Goal: Information Seeking & Learning: Learn about a topic

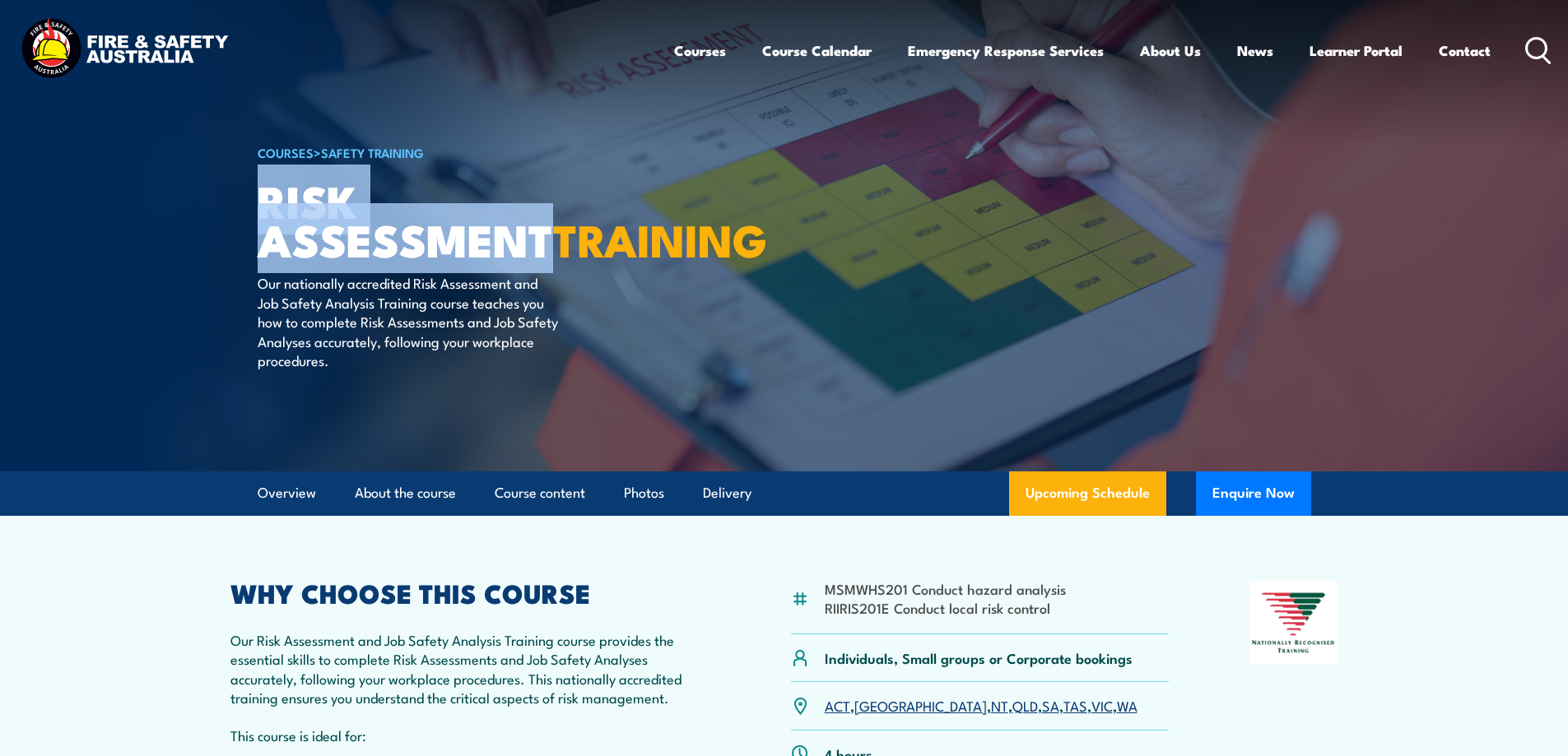
drag, startPoint x: 260, startPoint y: 197, endPoint x: 580, endPoint y: 244, distance: 323.4
click at [580, 244] on h1 "Risk Assessment TRAINING" at bounding box center [461, 219] width 407 height 76
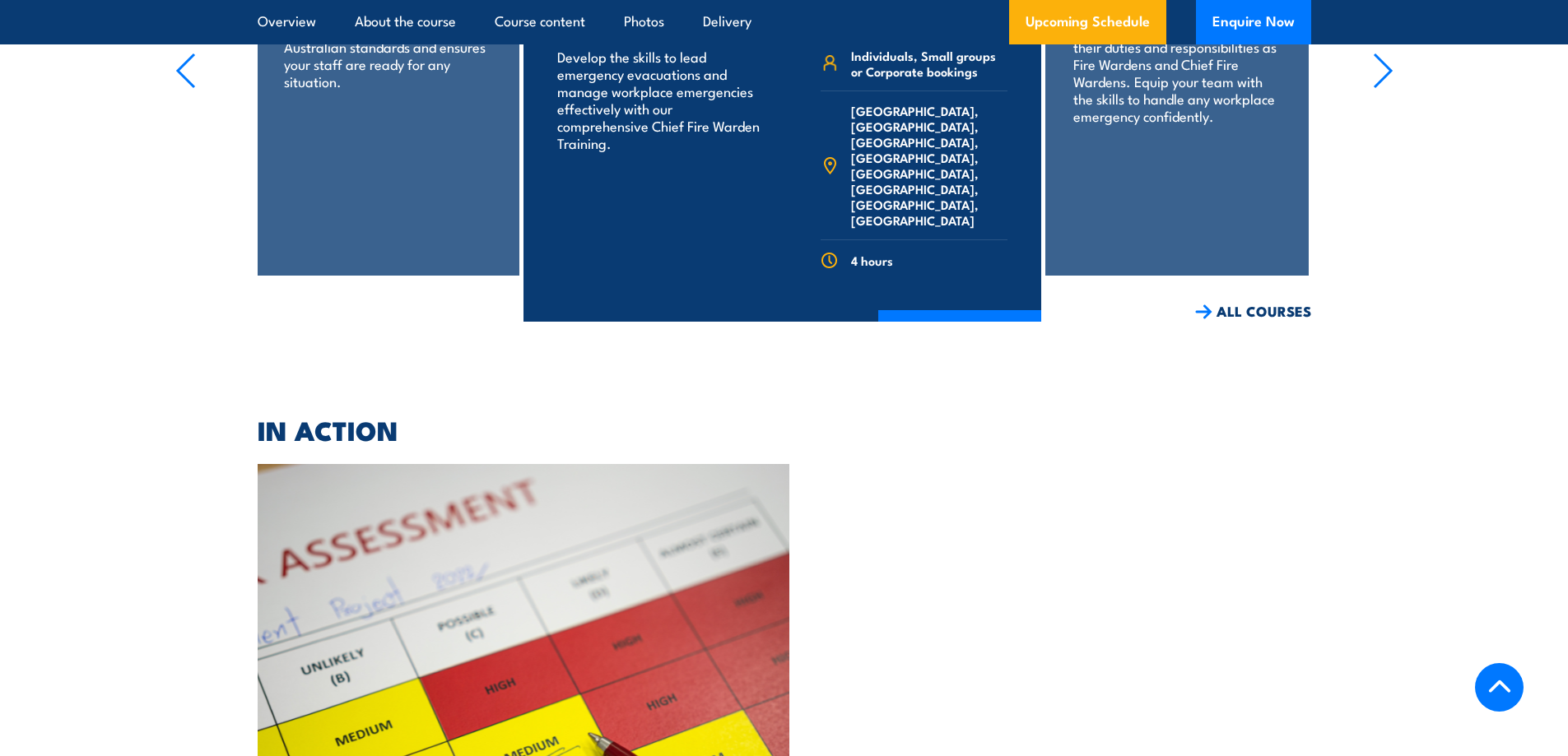
scroll to position [3128, 0]
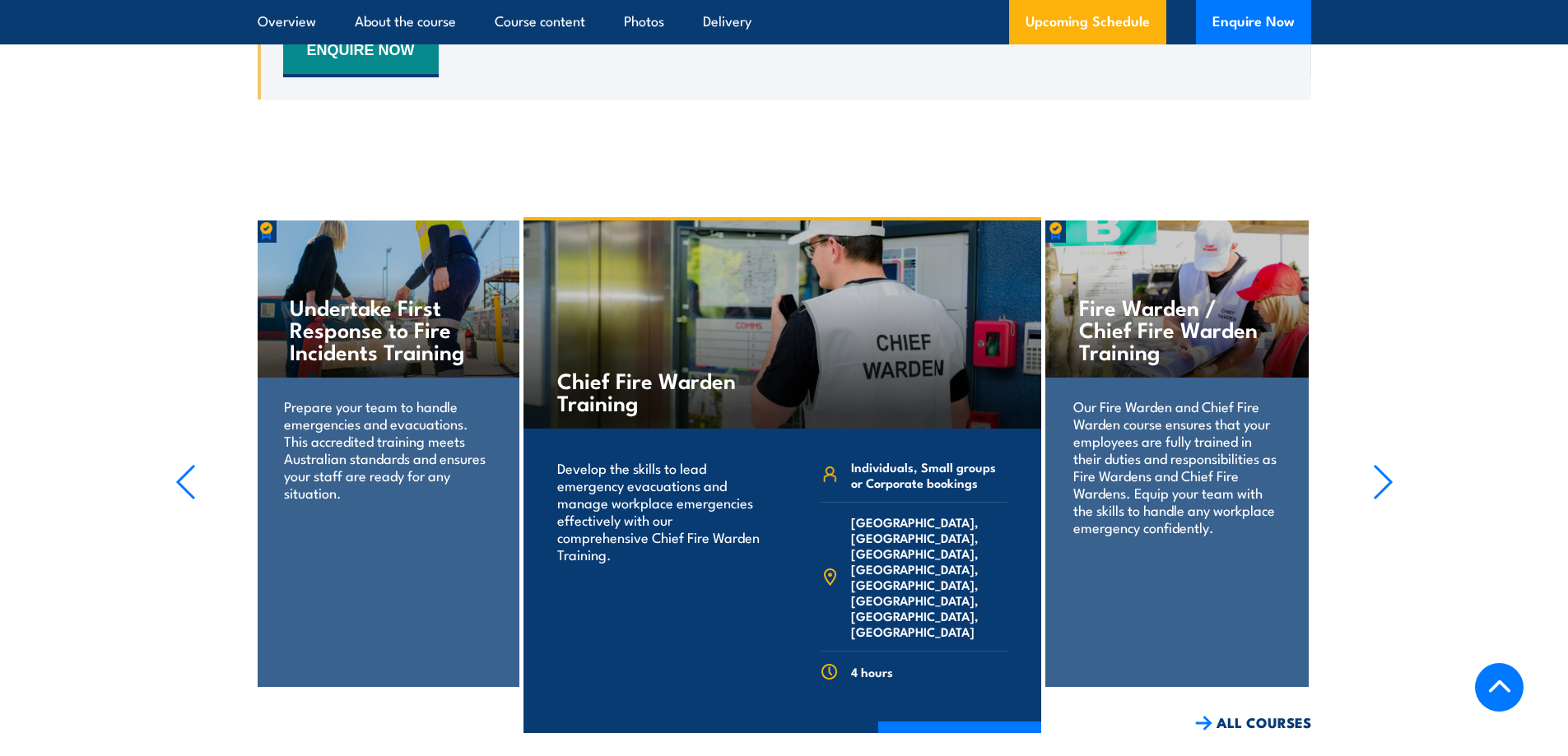
click at [1377, 469] on icon "button" at bounding box center [1382, 482] width 20 height 36
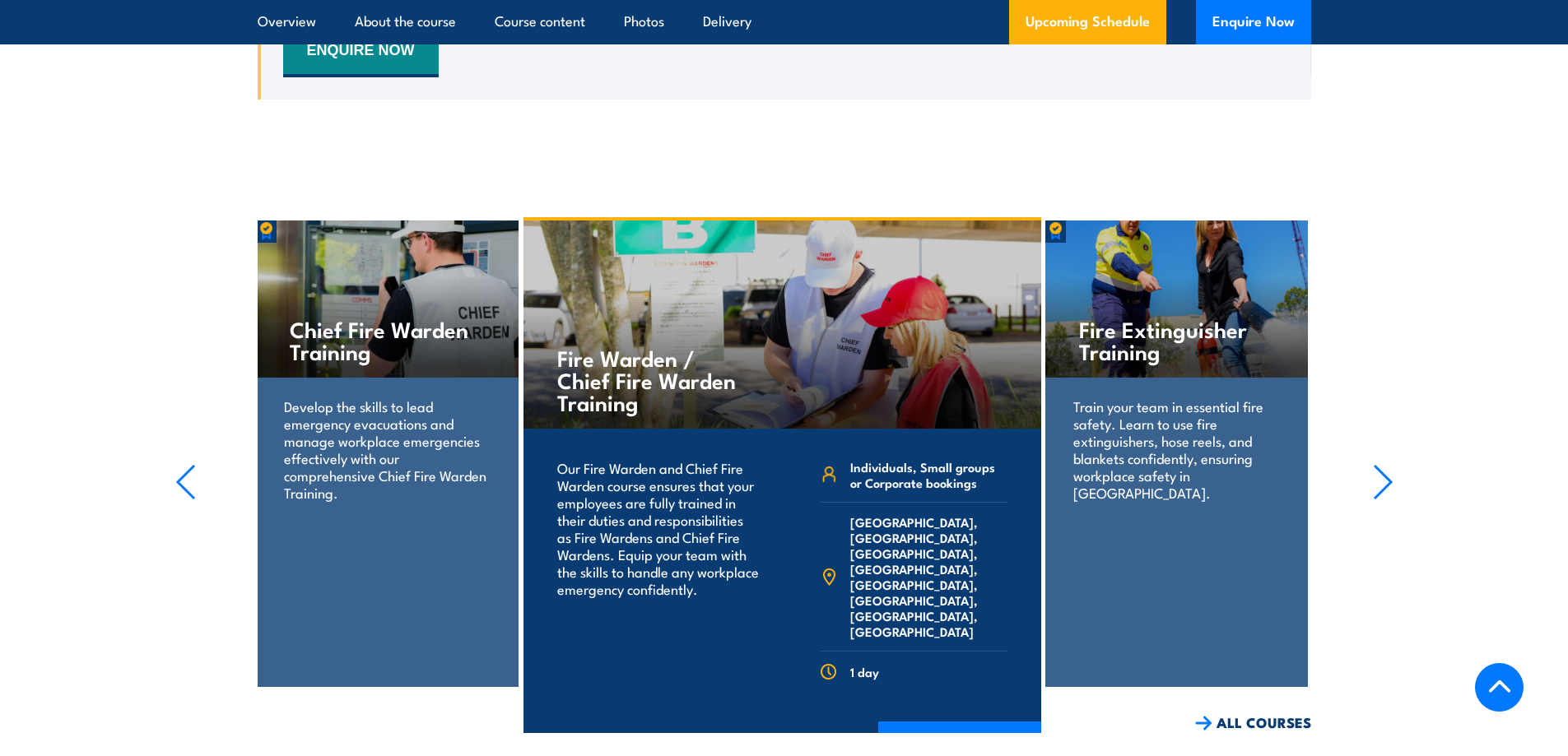
click at [1377, 469] on icon "button" at bounding box center [1382, 482] width 20 height 36
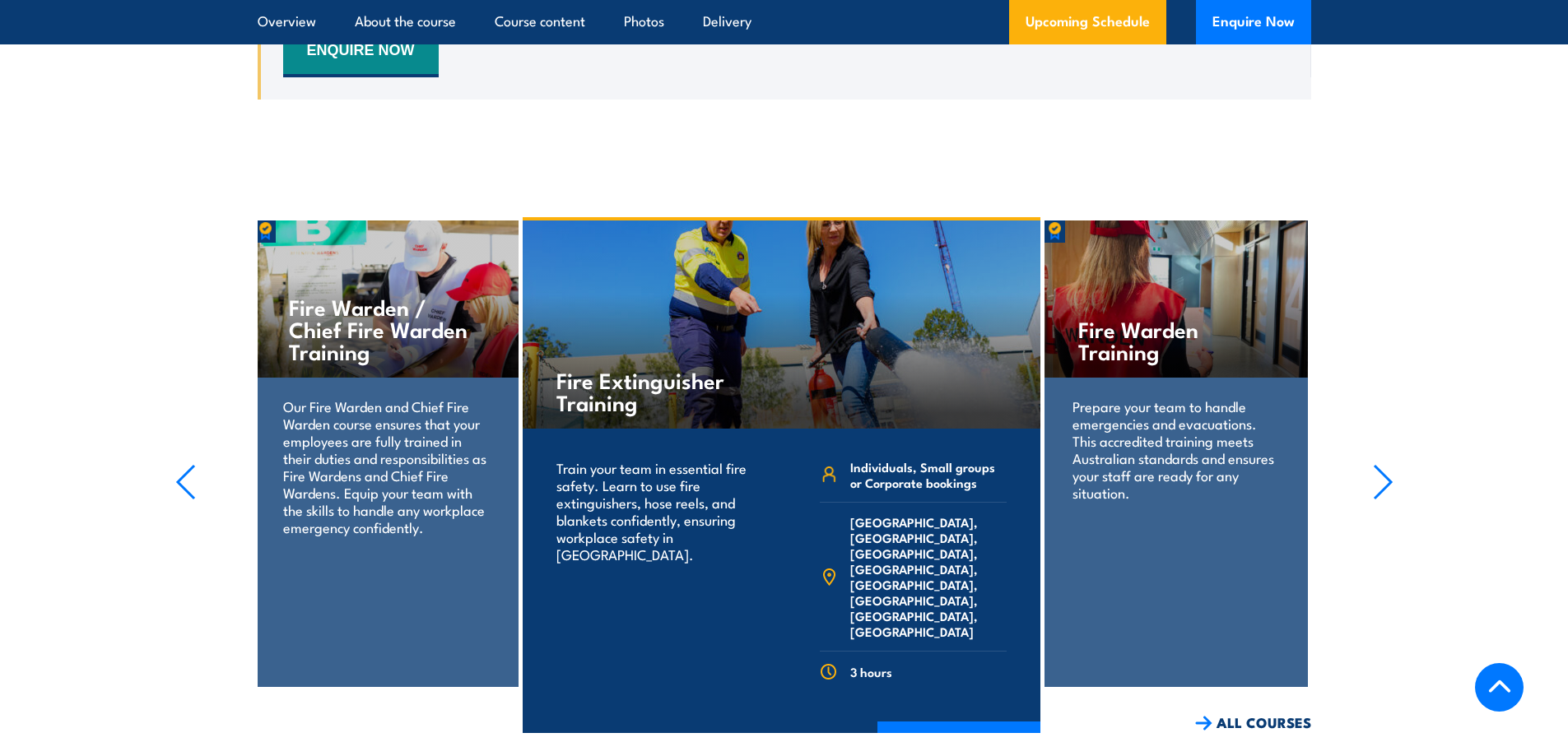
click at [1377, 469] on icon "button" at bounding box center [1382, 482] width 20 height 36
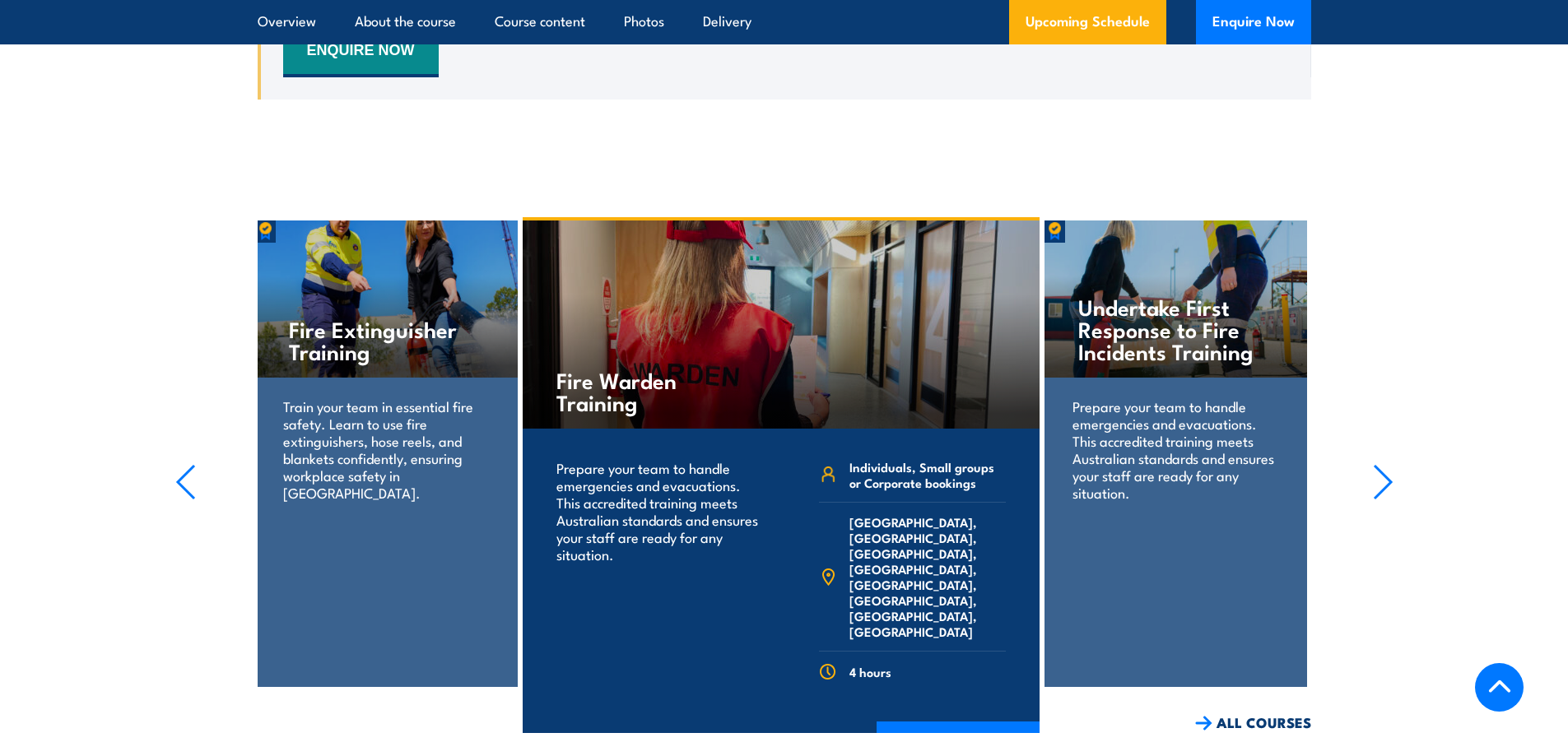
click at [1377, 469] on icon "button" at bounding box center [1382, 482] width 20 height 36
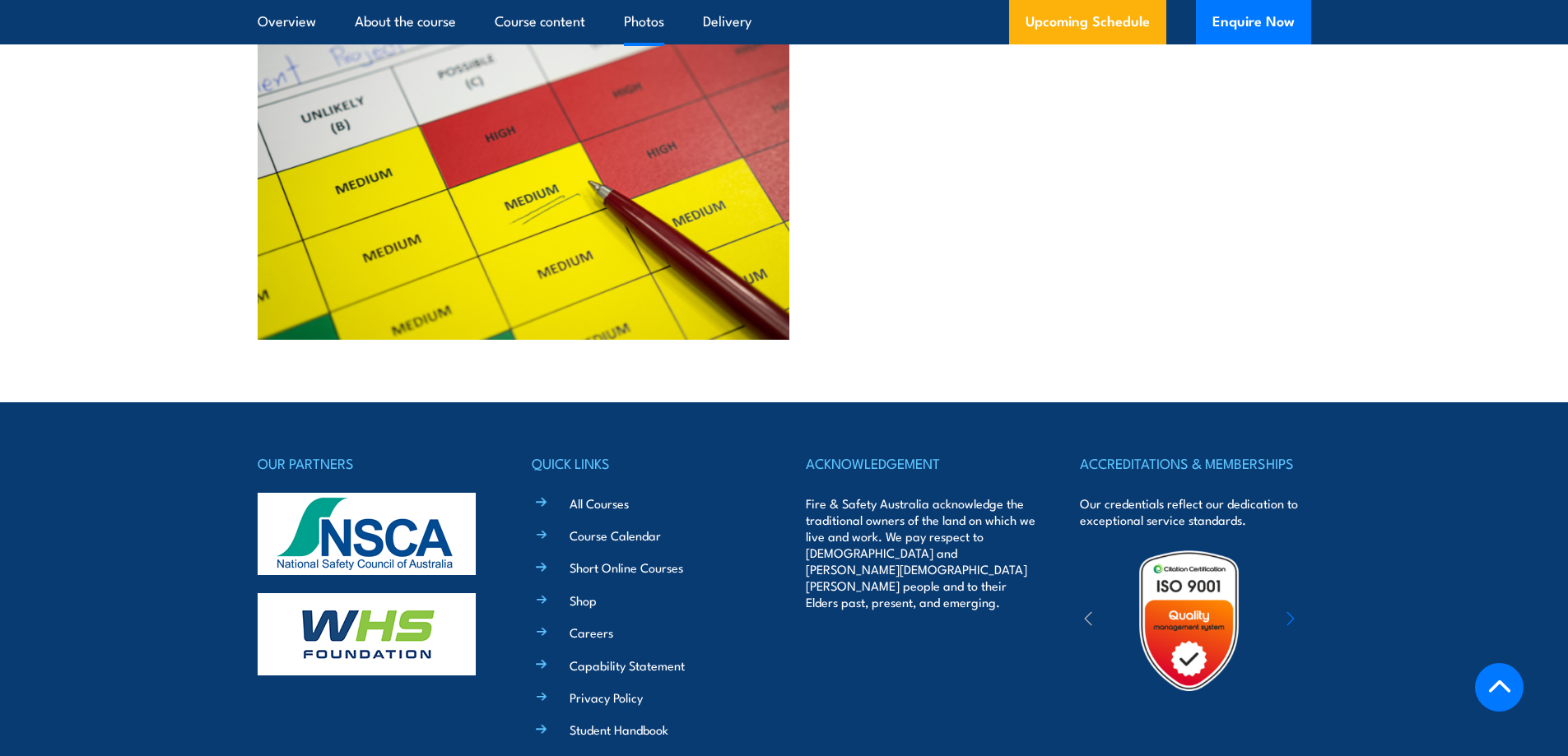
scroll to position [4116, 0]
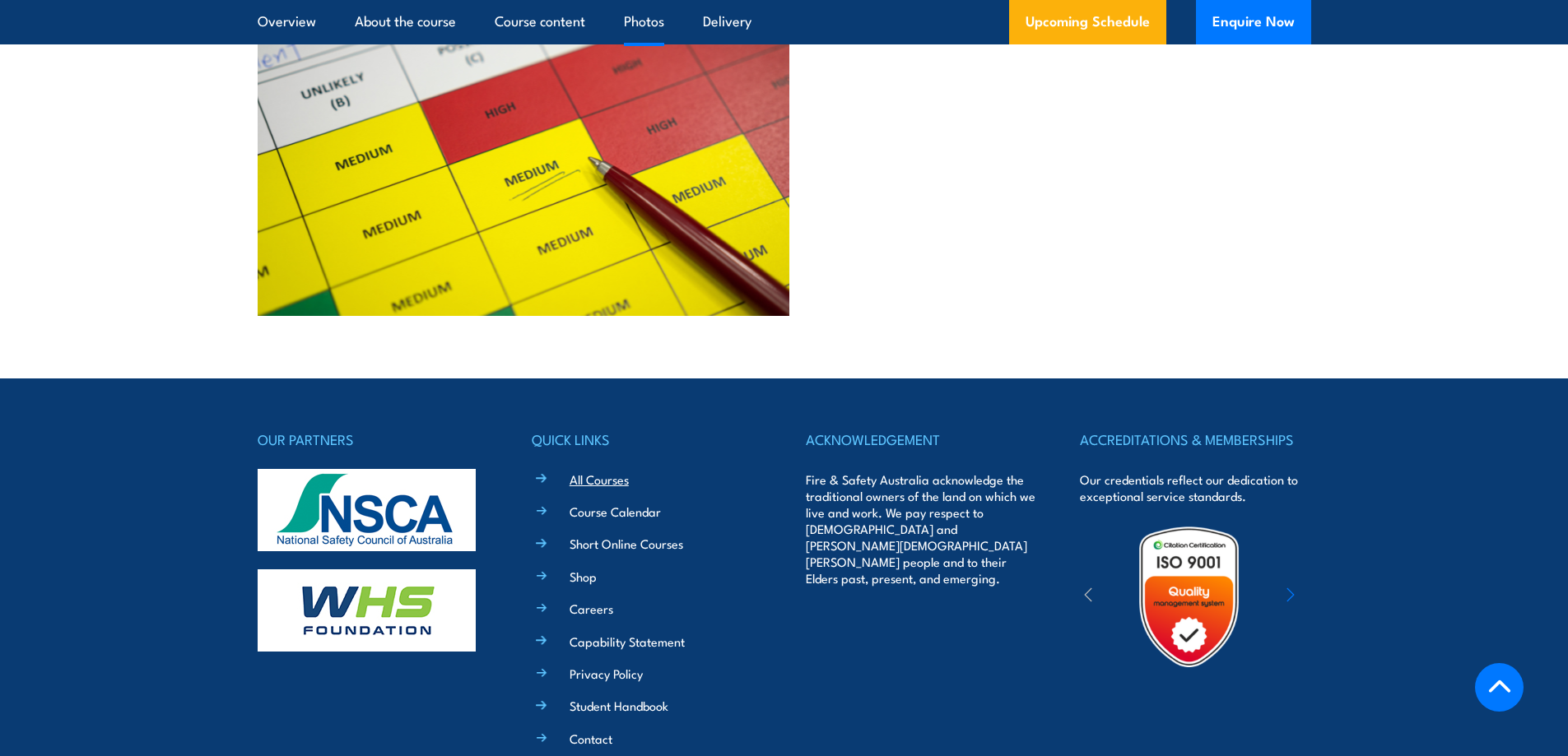
click at [619, 474] on link "All Courses" at bounding box center [598, 479] width 59 height 17
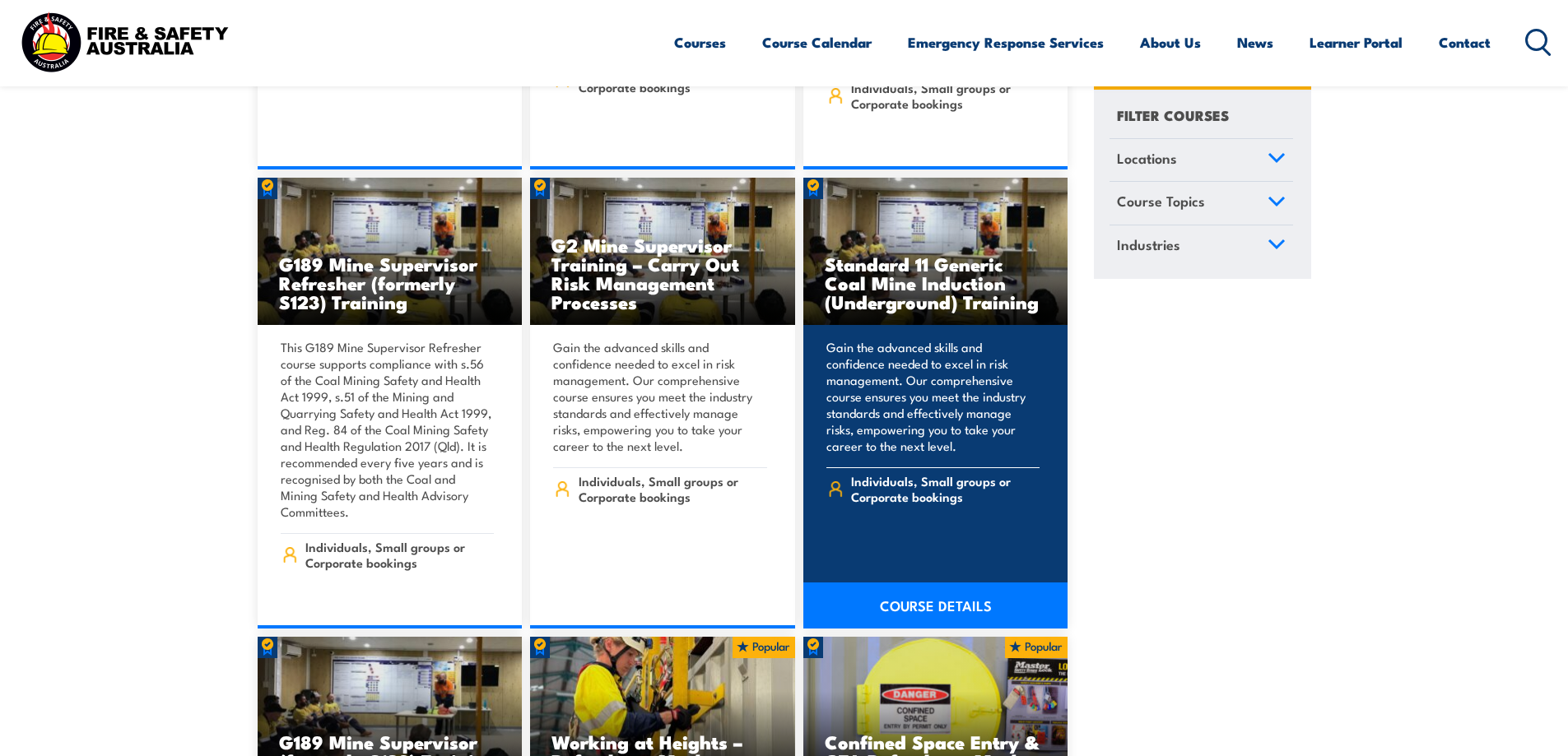
scroll to position [1400, 0]
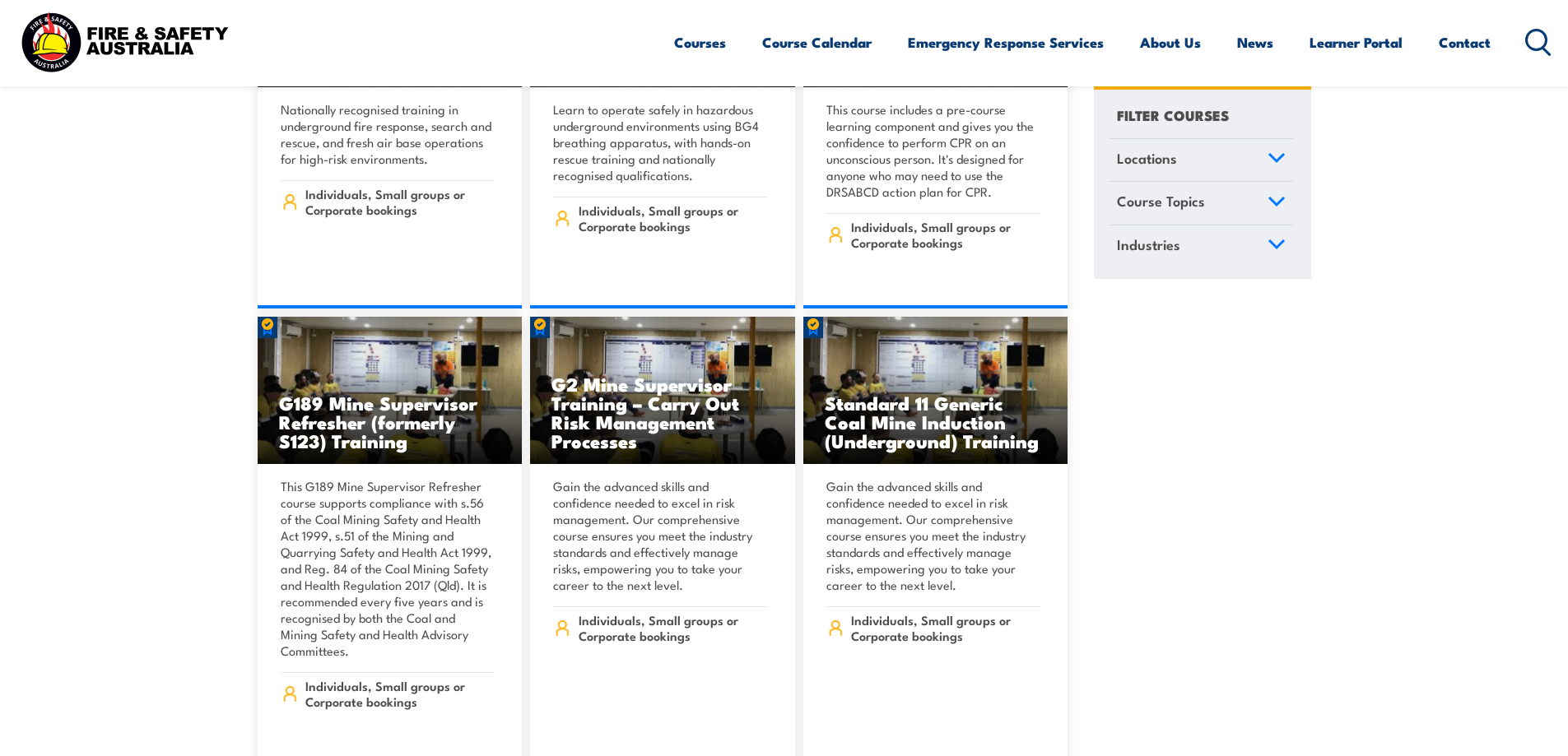
click at [1280, 163] on icon at bounding box center [1276, 158] width 18 height 12
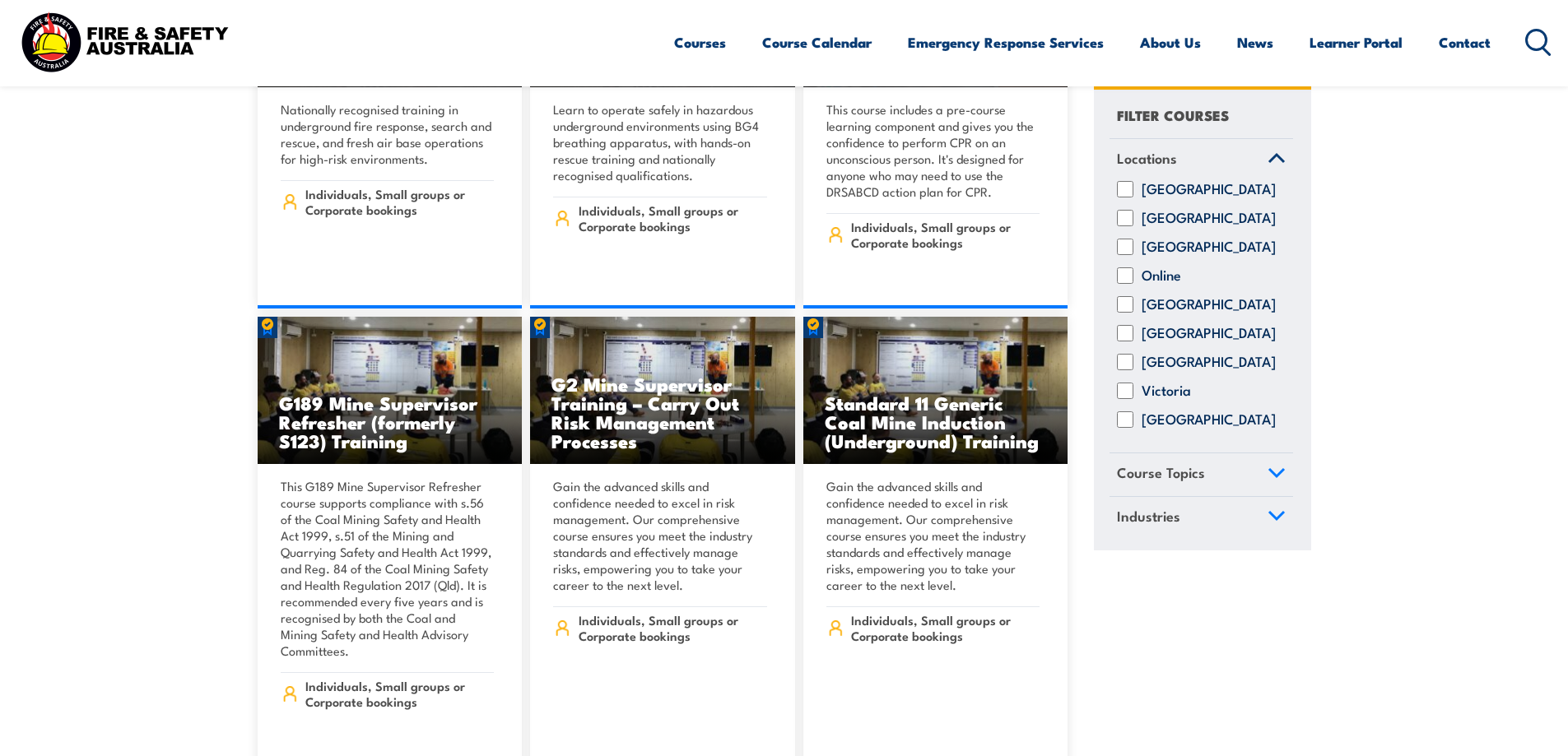
click at [1125, 343] on input "[GEOGRAPHIC_DATA]" at bounding box center [1125, 334] width 16 height 16
checkbox input "true"
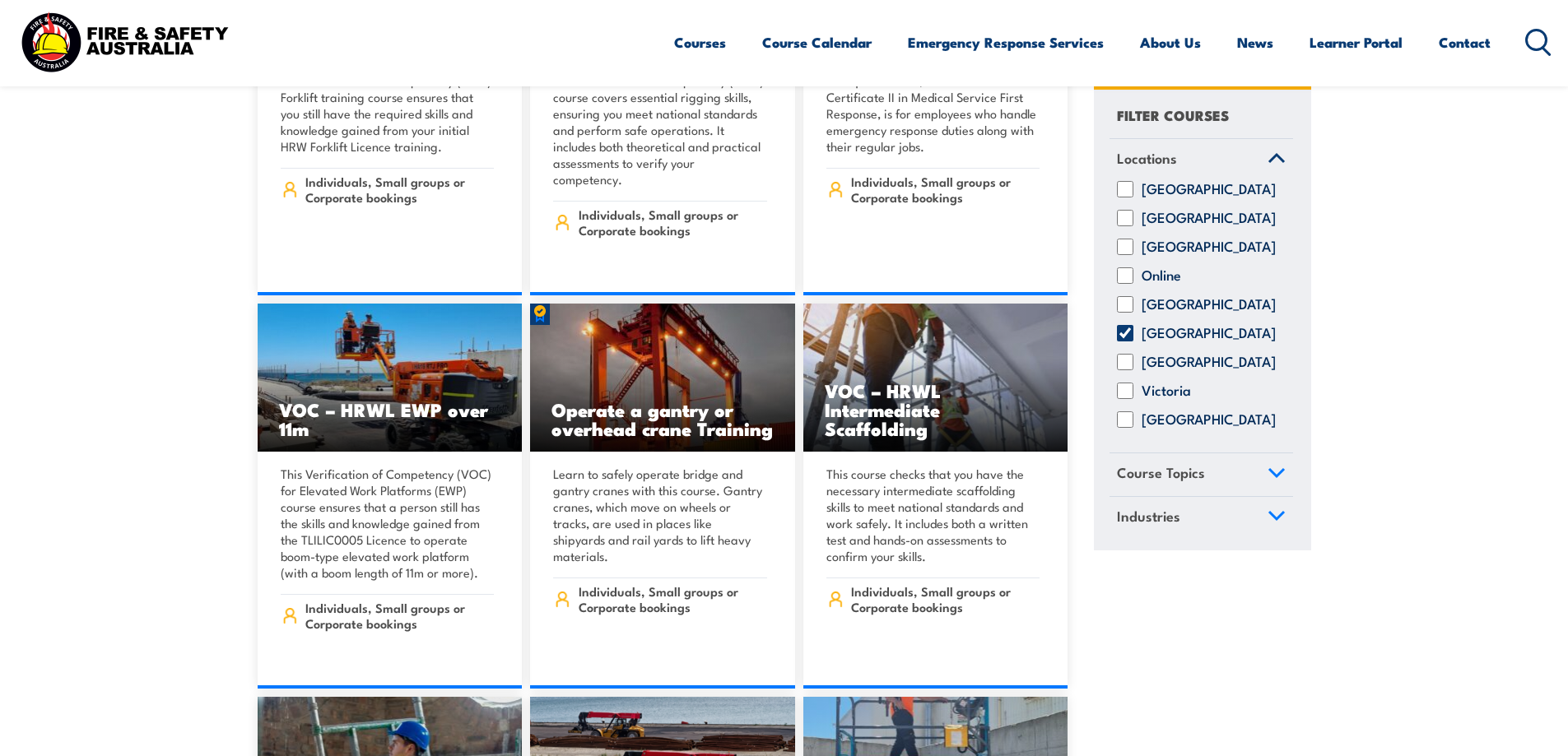
scroll to position [9384, 0]
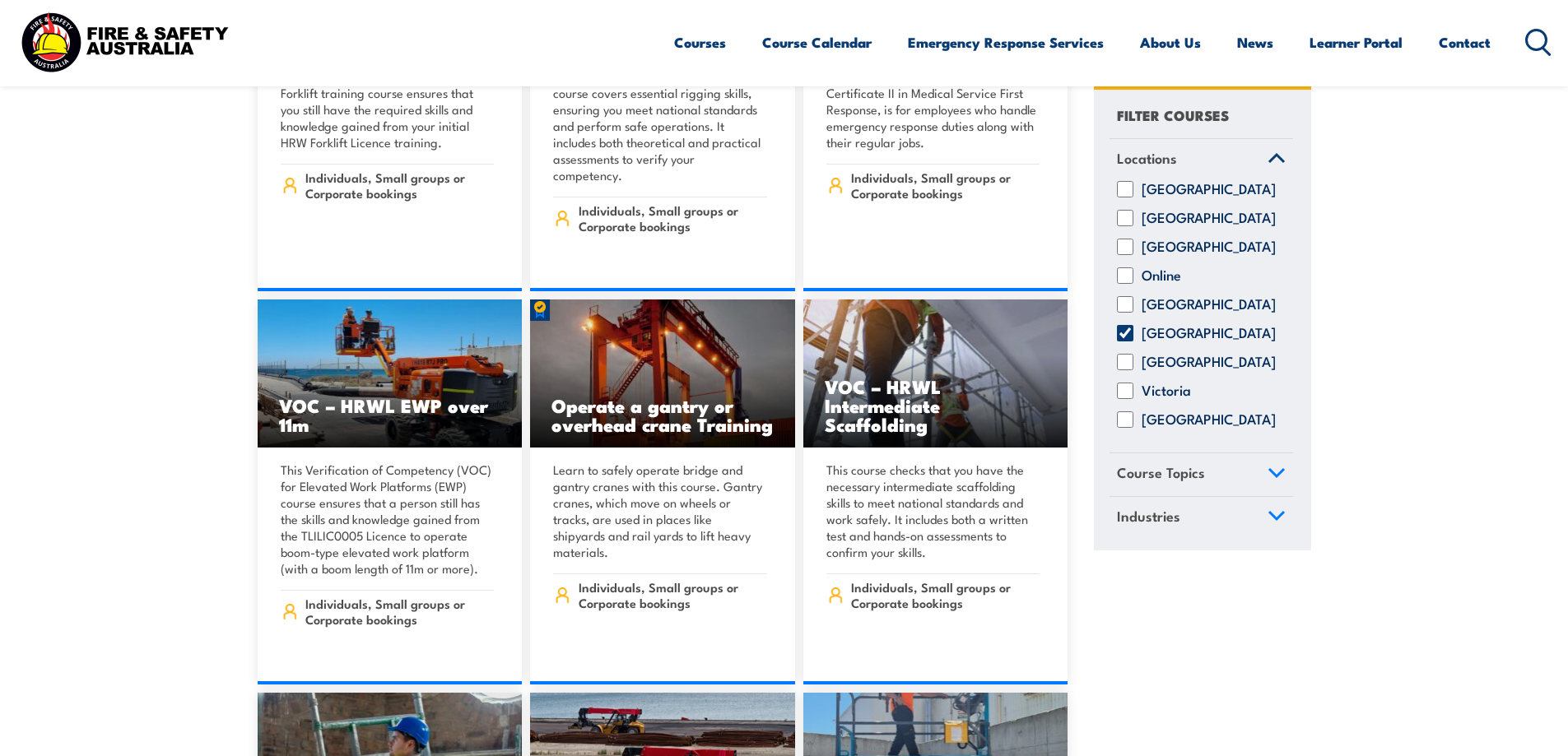
click at [1267, 479] on icon at bounding box center [1276, 473] width 18 height 12
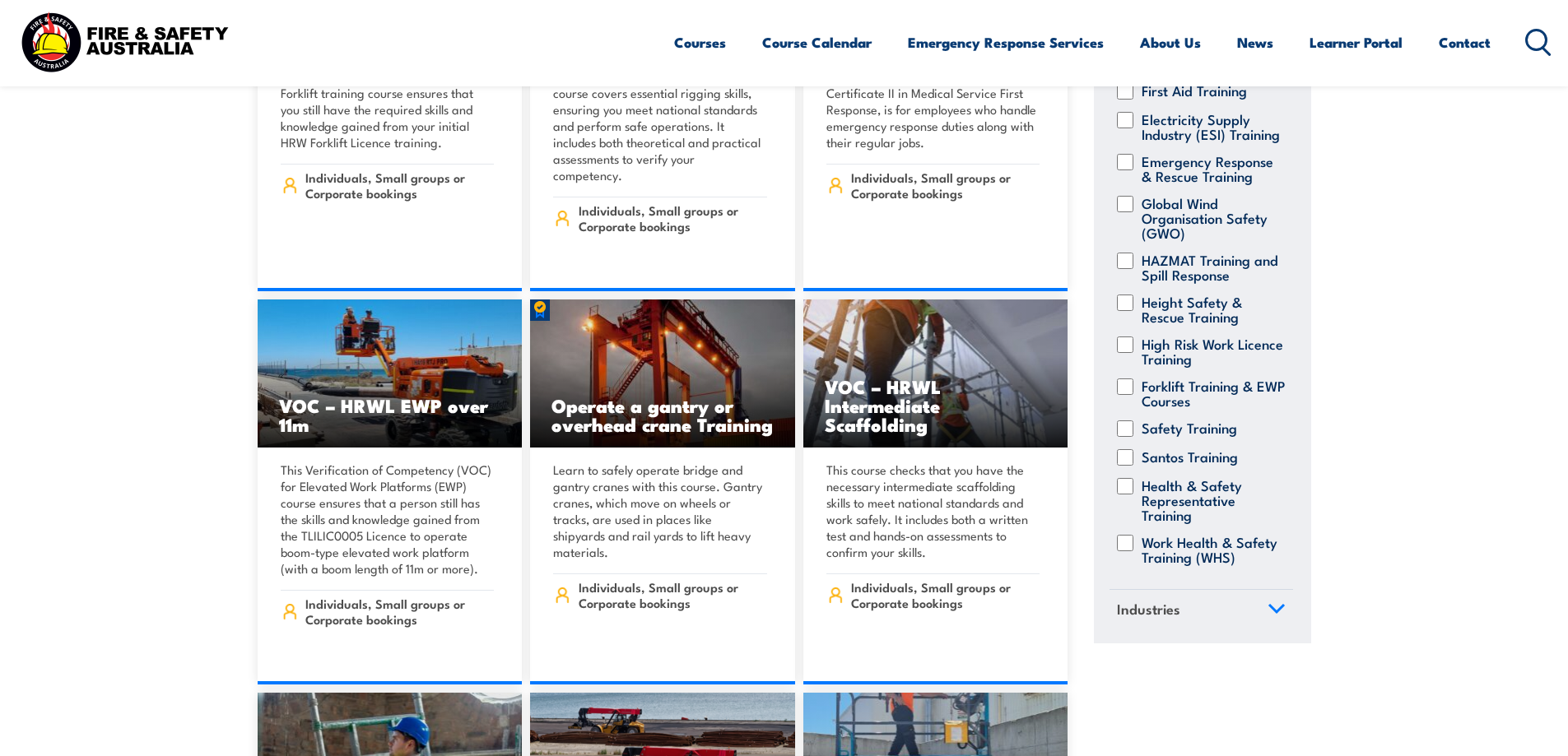
scroll to position [326, 0]
click at [1129, 535] on input "Work Health & Safety Training (WHS)" at bounding box center [1125, 543] width 16 height 16
checkbox input "true"
click at [1278, 606] on link "Industries" at bounding box center [1201, 612] width 184 height 43
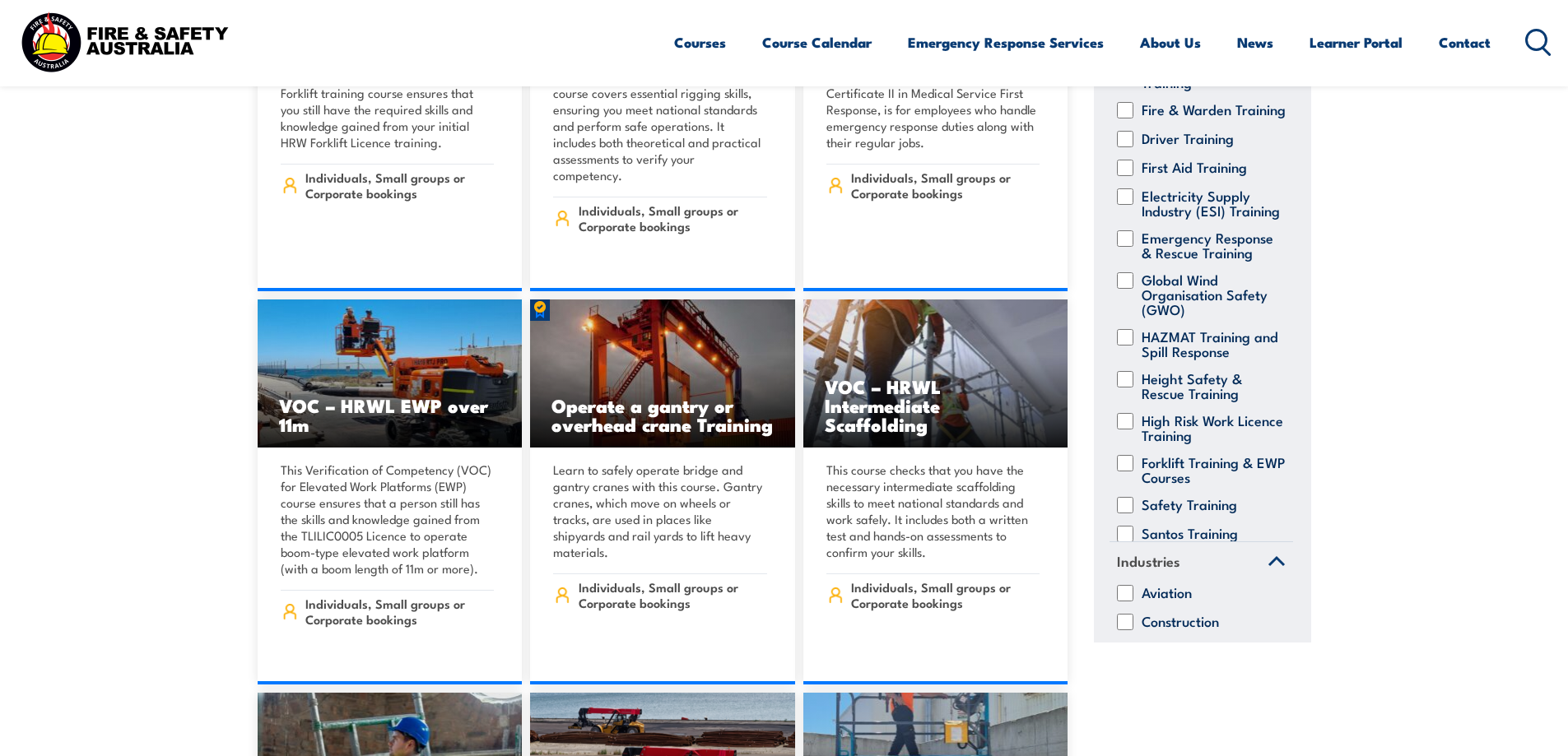
scroll to position [0, 0]
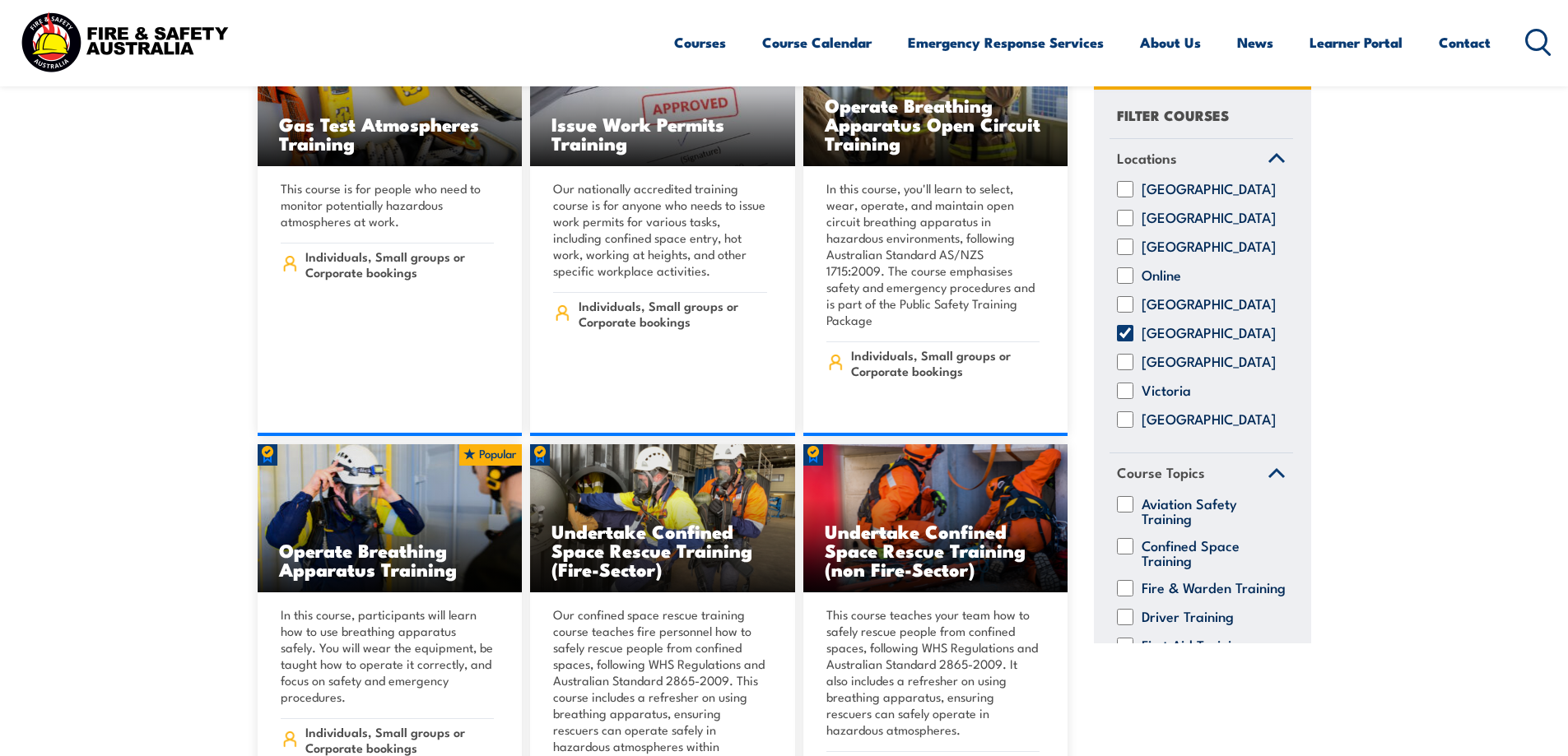
scroll to position [14405, 0]
